Goal: Information Seeking & Learning: Learn about a topic

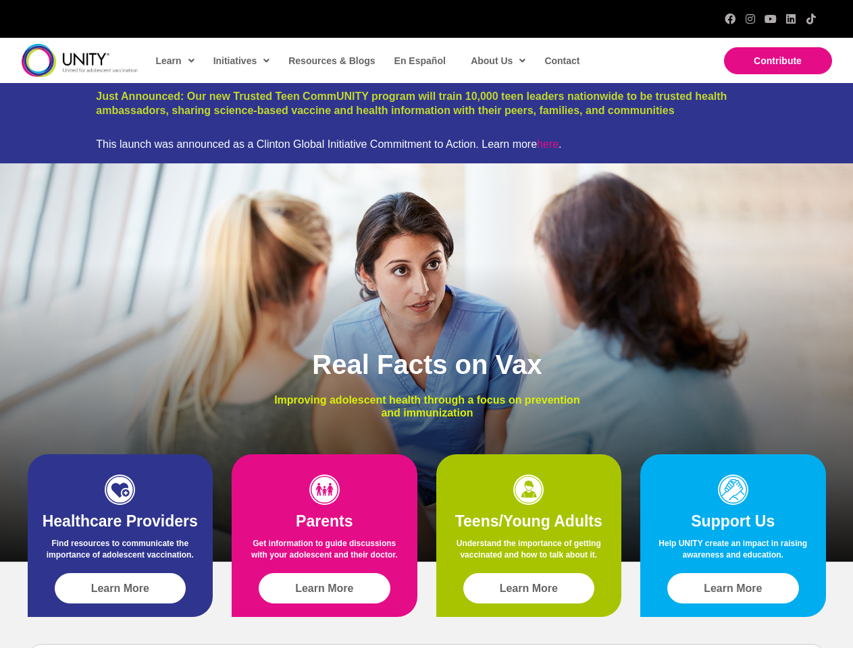
click at [426, 324] on div "Real Facts on Vax Improving adolescent health through a focus on prevention and…" at bounding box center [426, 362] width 853 height 398
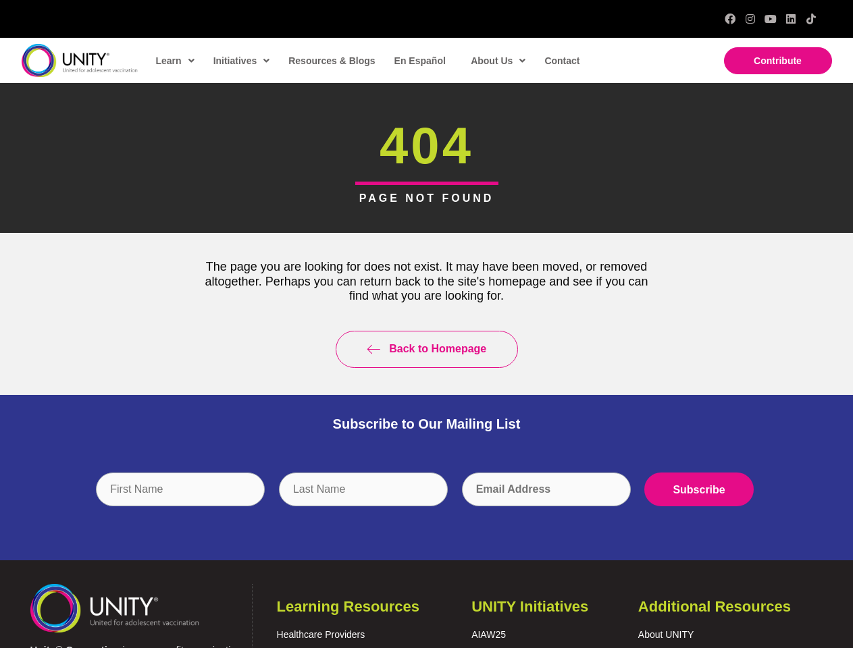
click at [426, 324] on div "Back to Homepage" at bounding box center [426, 349] width 479 height 64
click at [427, 500] on input "text" at bounding box center [363, 490] width 169 height 34
